Goal: Information Seeking & Learning: Learn about a topic

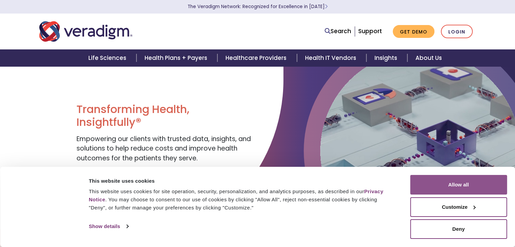
drag, startPoint x: 467, startPoint y: 182, endPoint x: 460, endPoint y: 181, distance: 7.5
click at [467, 182] on button "Allow all" at bounding box center [458, 185] width 97 height 20
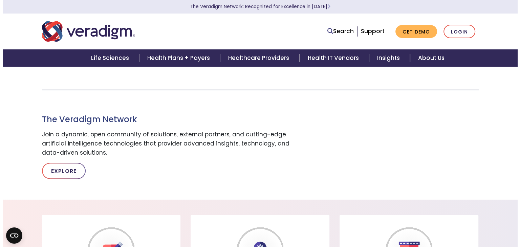
scroll to position [406, 0]
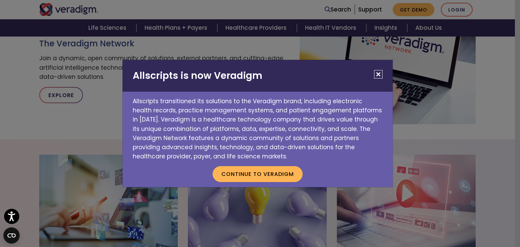
click at [379, 76] on button "Close" at bounding box center [378, 74] width 8 height 8
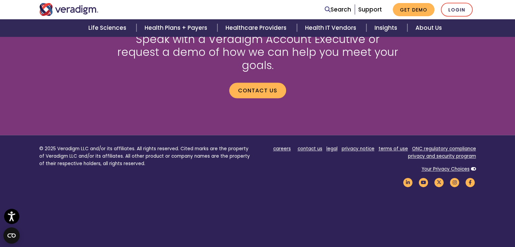
scroll to position [946, 0]
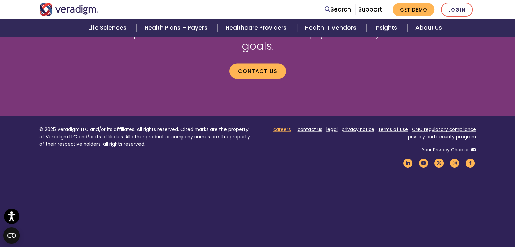
click at [284, 126] on link "careers" at bounding box center [282, 129] width 18 height 6
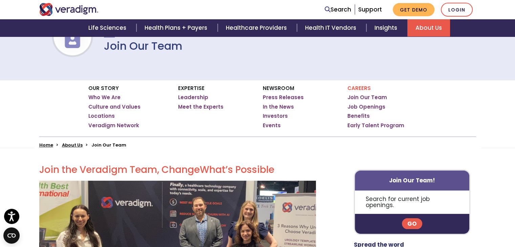
scroll to position [68, 0]
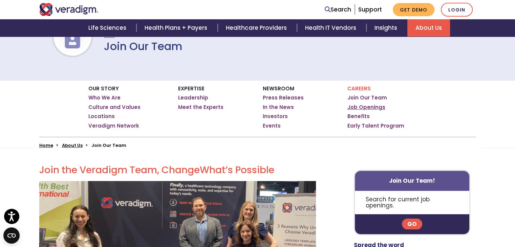
click at [363, 107] on link "Job Openings" at bounding box center [366, 107] width 38 height 7
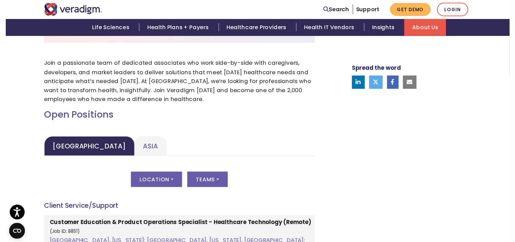
scroll to position [237, 0]
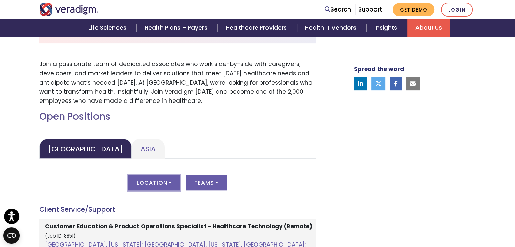
click at [164, 178] on button "Location" at bounding box center [154, 183] width 52 height 16
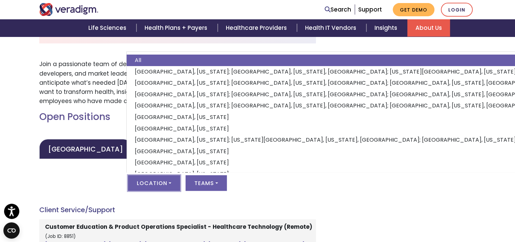
click at [286, 175] on div "Location All Albuquerque, New Mexico; Dallas, Texas, United States; Kansas City…" at bounding box center [177, 187] width 277 height 24
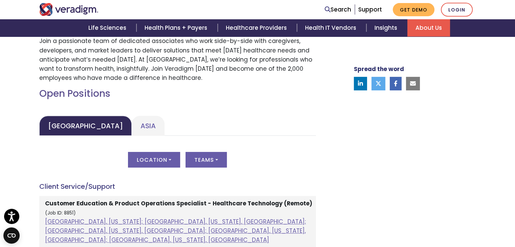
scroll to position [271, 0]
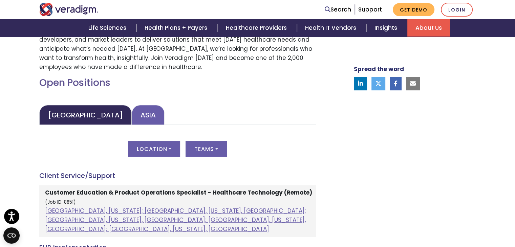
click at [132, 119] on link "Asia" at bounding box center [148, 115] width 33 height 20
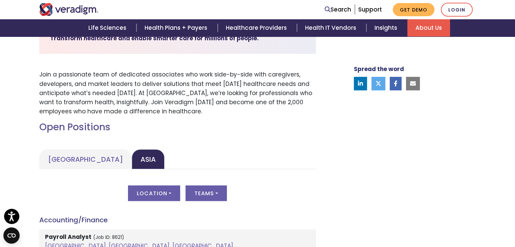
scroll to position [135, 0]
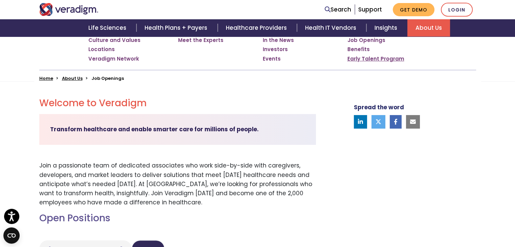
click at [374, 56] on link "Early Talent Program" at bounding box center [375, 59] width 57 height 7
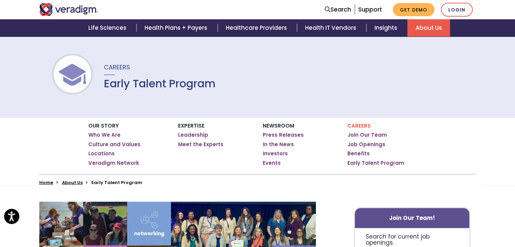
scroll to position [102, 0]
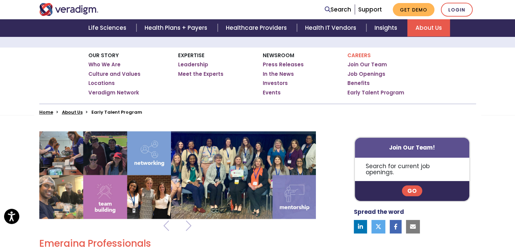
click at [408, 186] on link "Go" at bounding box center [412, 191] width 20 height 11
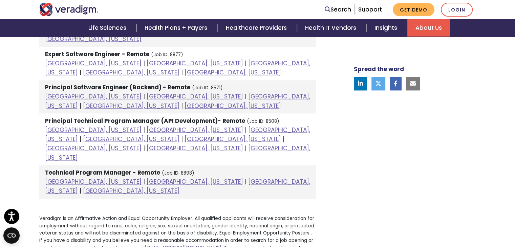
scroll to position [948, 0]
